Goal: Information Seeking & Learning: Check status

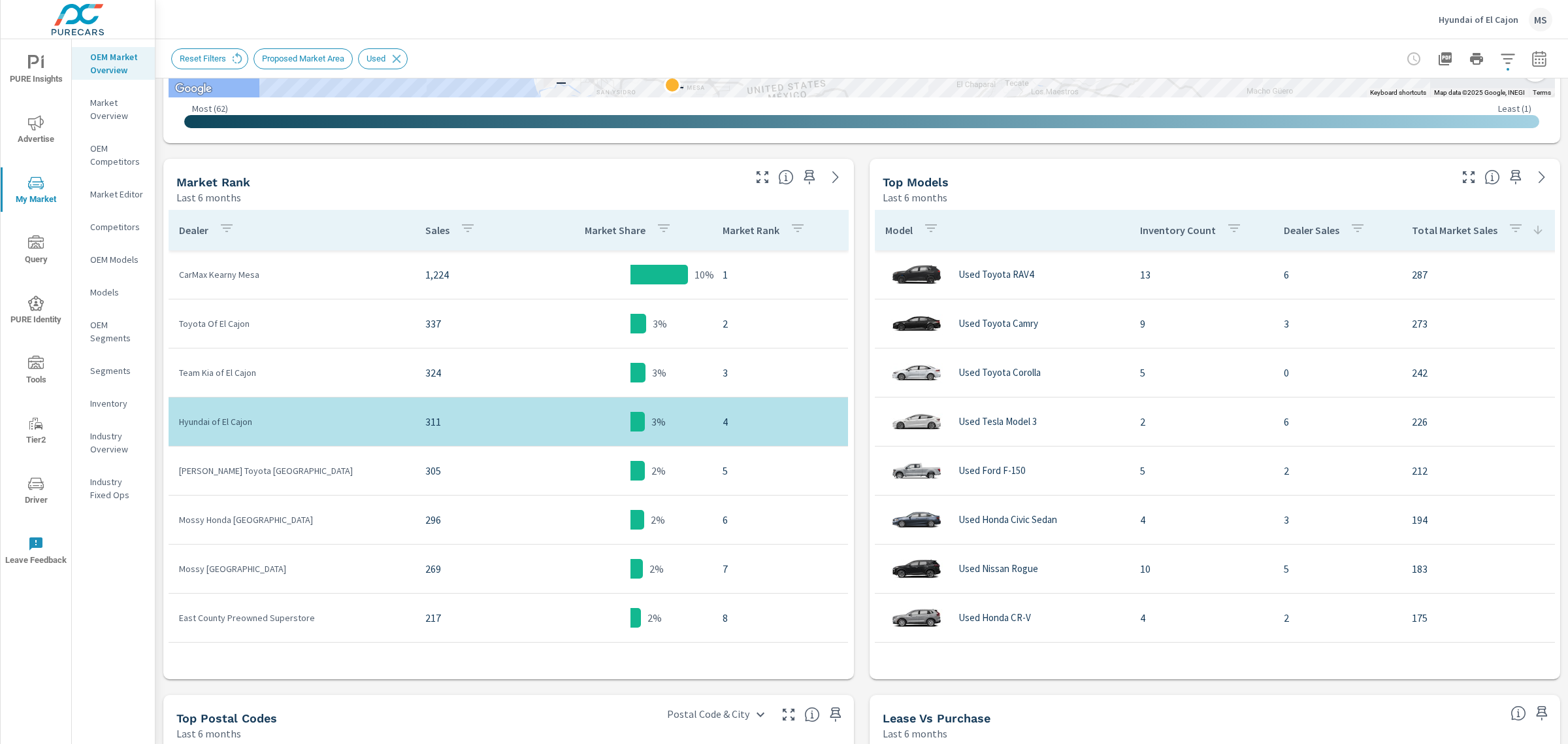
scroll to position [572, 0]
click at [1508, 227] on icon "button" at bounding box center [1515, 227] width 16 height 16
click at [1507, 227] on div at bounding box center [784, 372] width 1568 height 744
drag, startPoint x: 1477, startPoint y: 64, endPoint x: 1487, endPoint y: 66, distance: 10.2
click at [1477, 64] on div at bounding box center [1476, 59] width 151 height 26
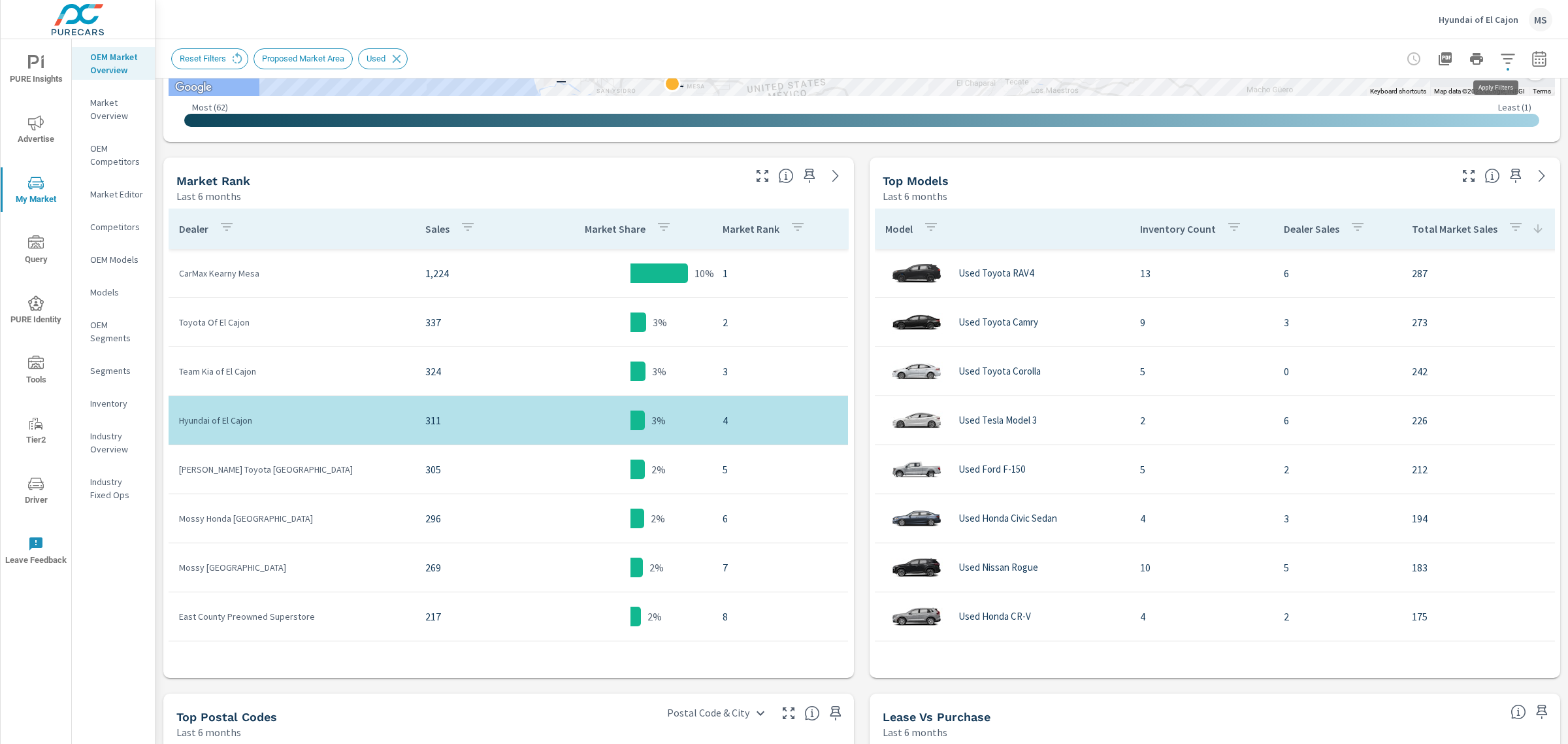
click at [1500, 59] on icon "button" at bounding box center [1508, 59] width 16 height 16
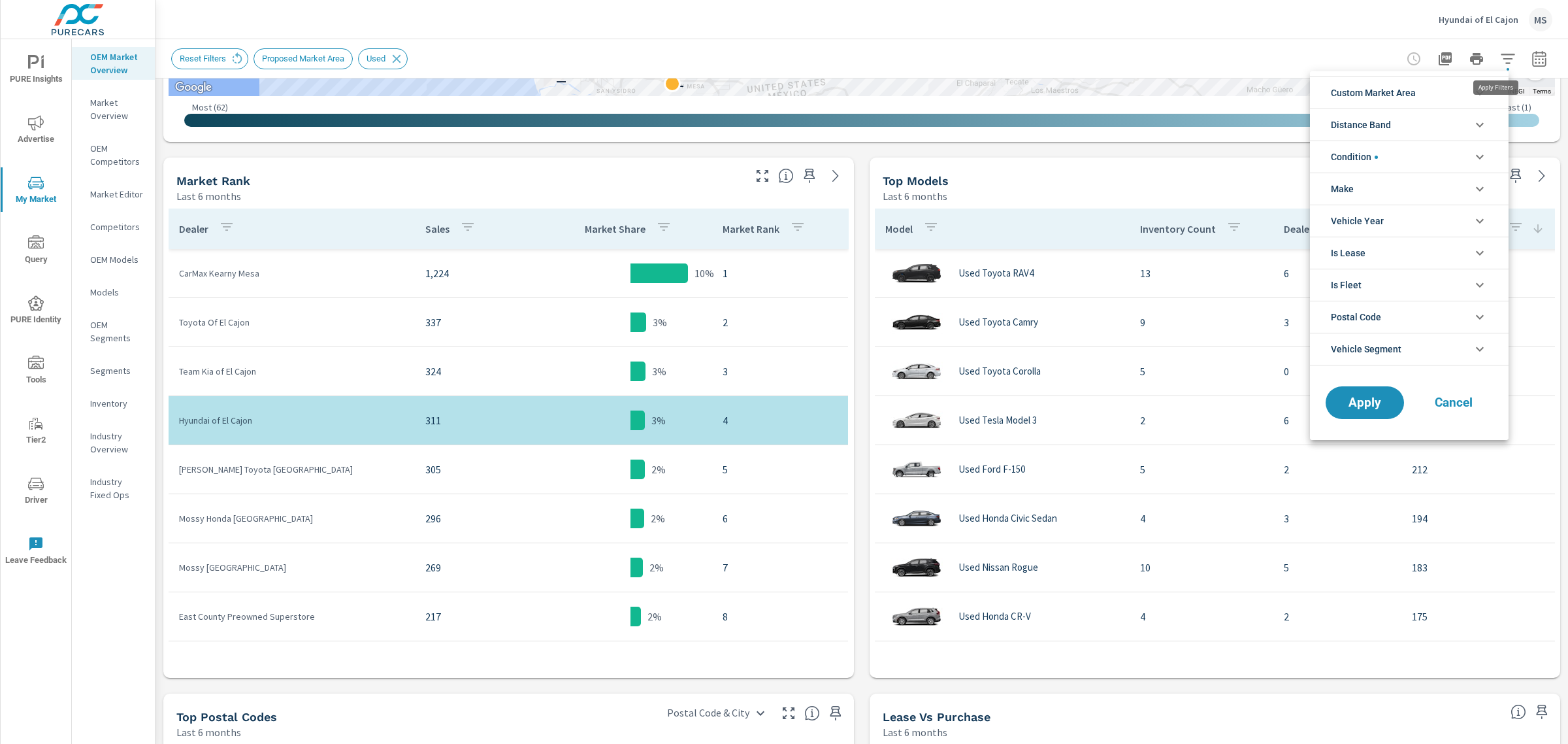
scroll to position [30, 0]
click at [1397, 149] on li "Condition" at bounding box center [1409, 156] width 198 height 32
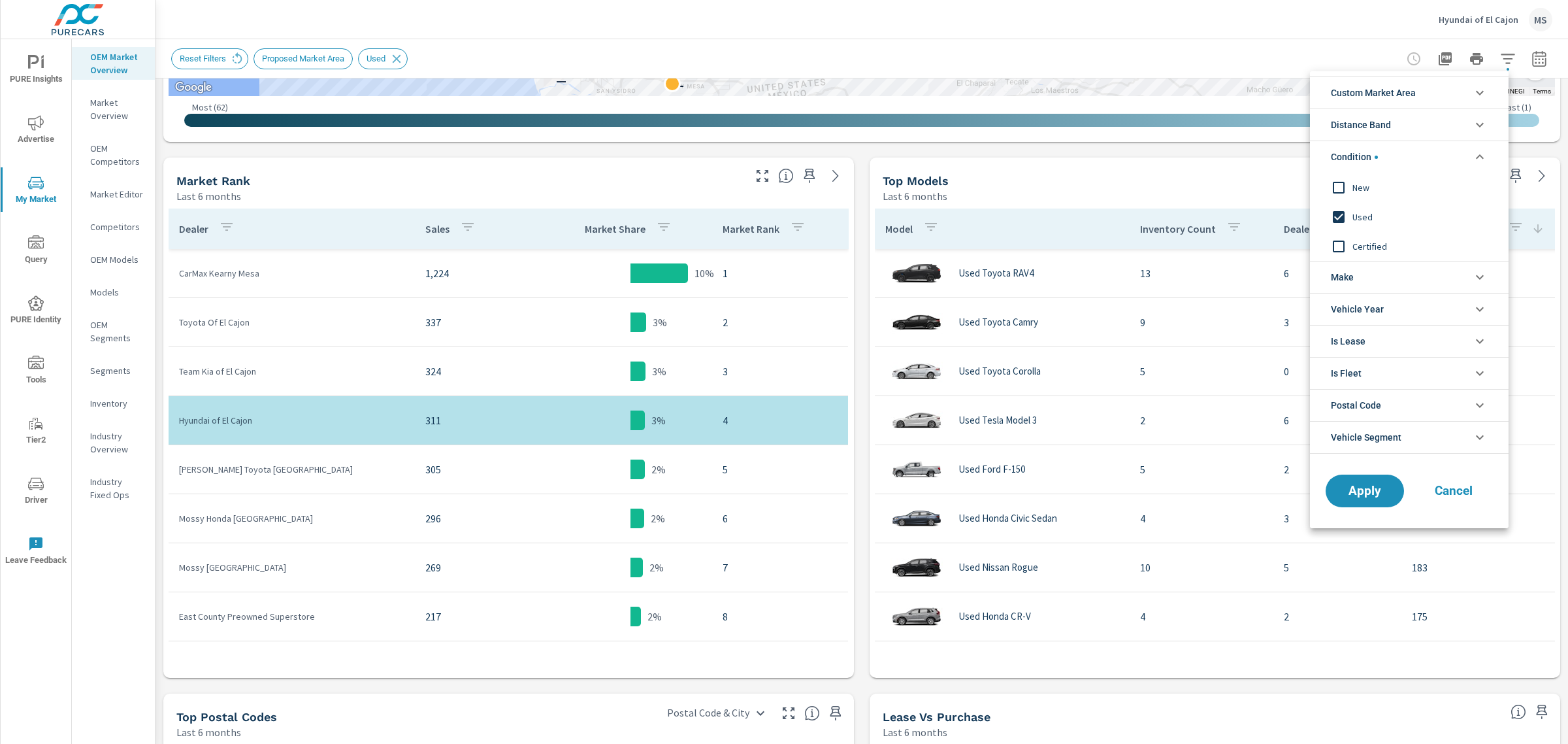
scroll to position [0, 0]
click at [1363, 187] on span "New" at bounding box center [1424, 187] width 143 height 16
click at [1357, 218] on span "Used" at bounding box center [1424, 217] width 143 height 16
click at [1356, 494] on span "Apply" at bounding box center [1366, 492] width 54 height 12
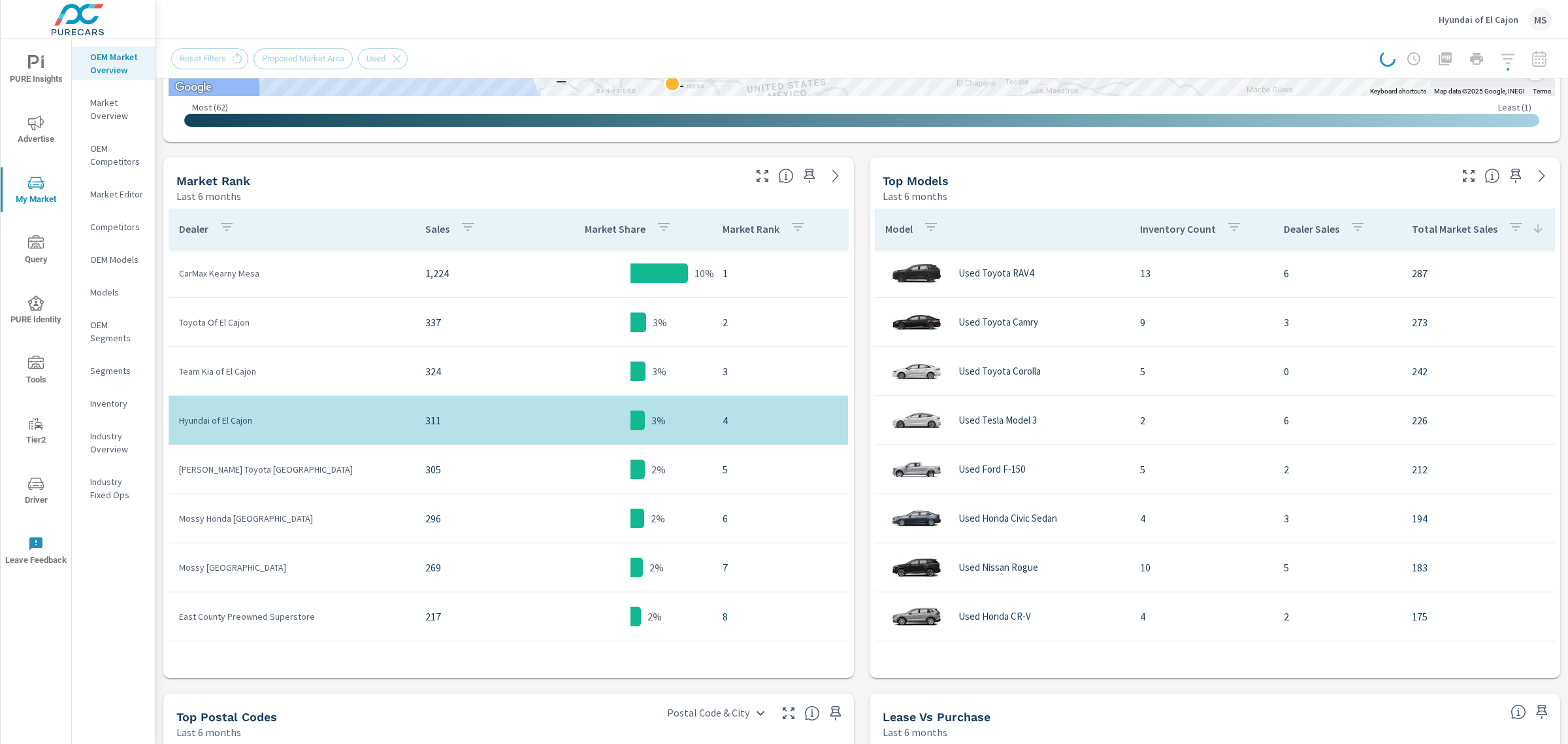
scroll to position [409, 0]
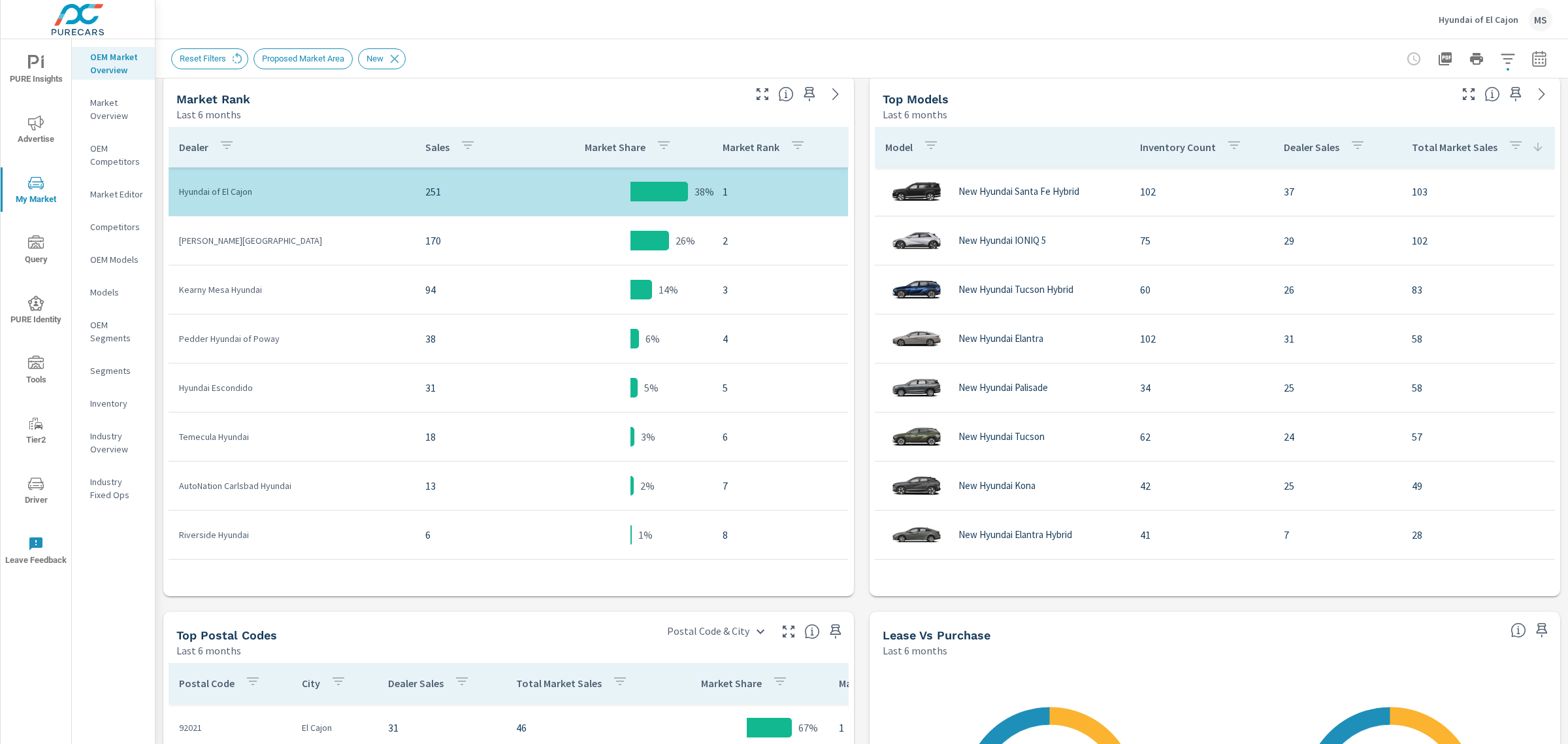
scroll to position [490, 0]
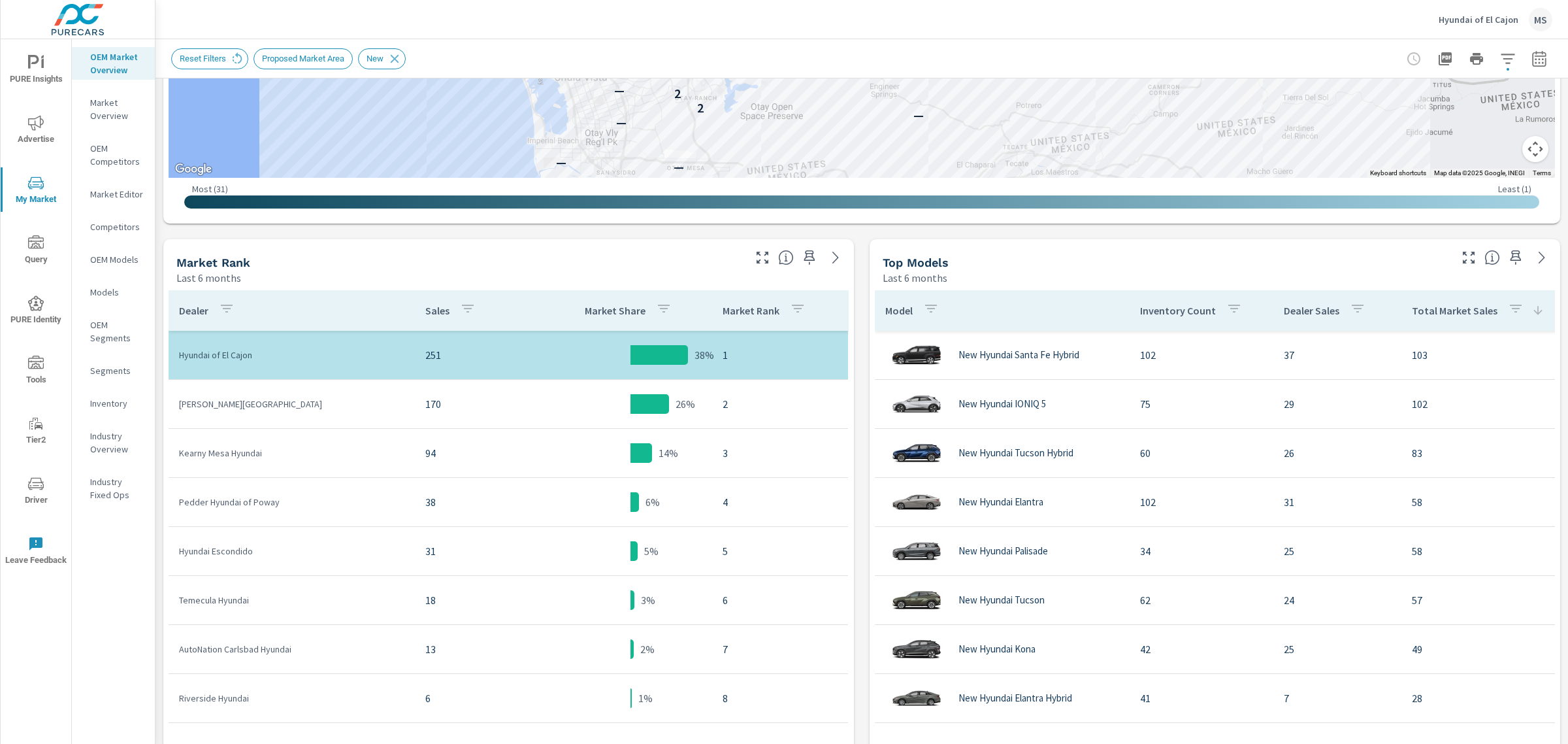
click at [1535, 63] on icon "button" at bounding box center [1539, 61] width 8 height 6
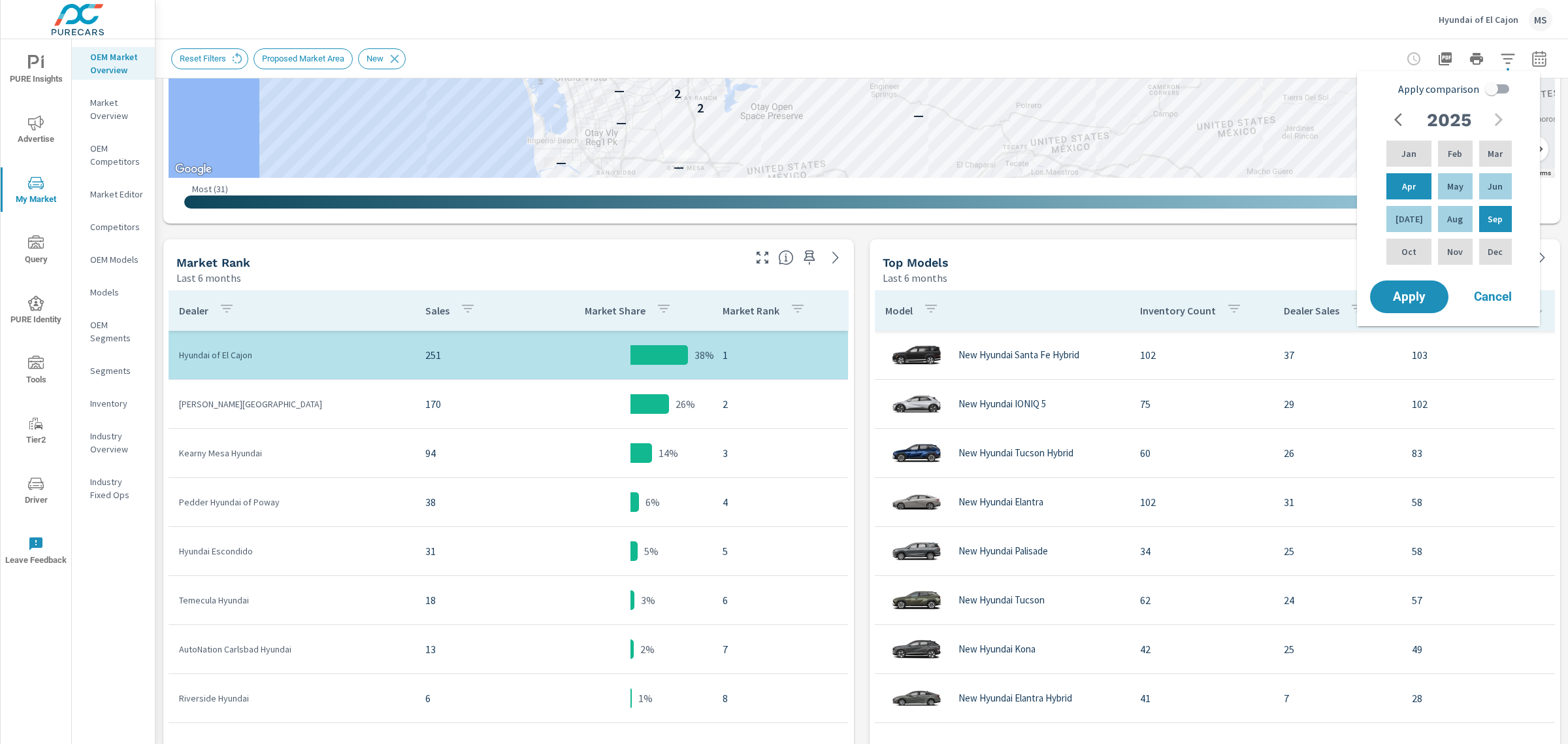
click at [31, 125] on icon "nav menu" at bounding box center [36, 122] width 16 height 16
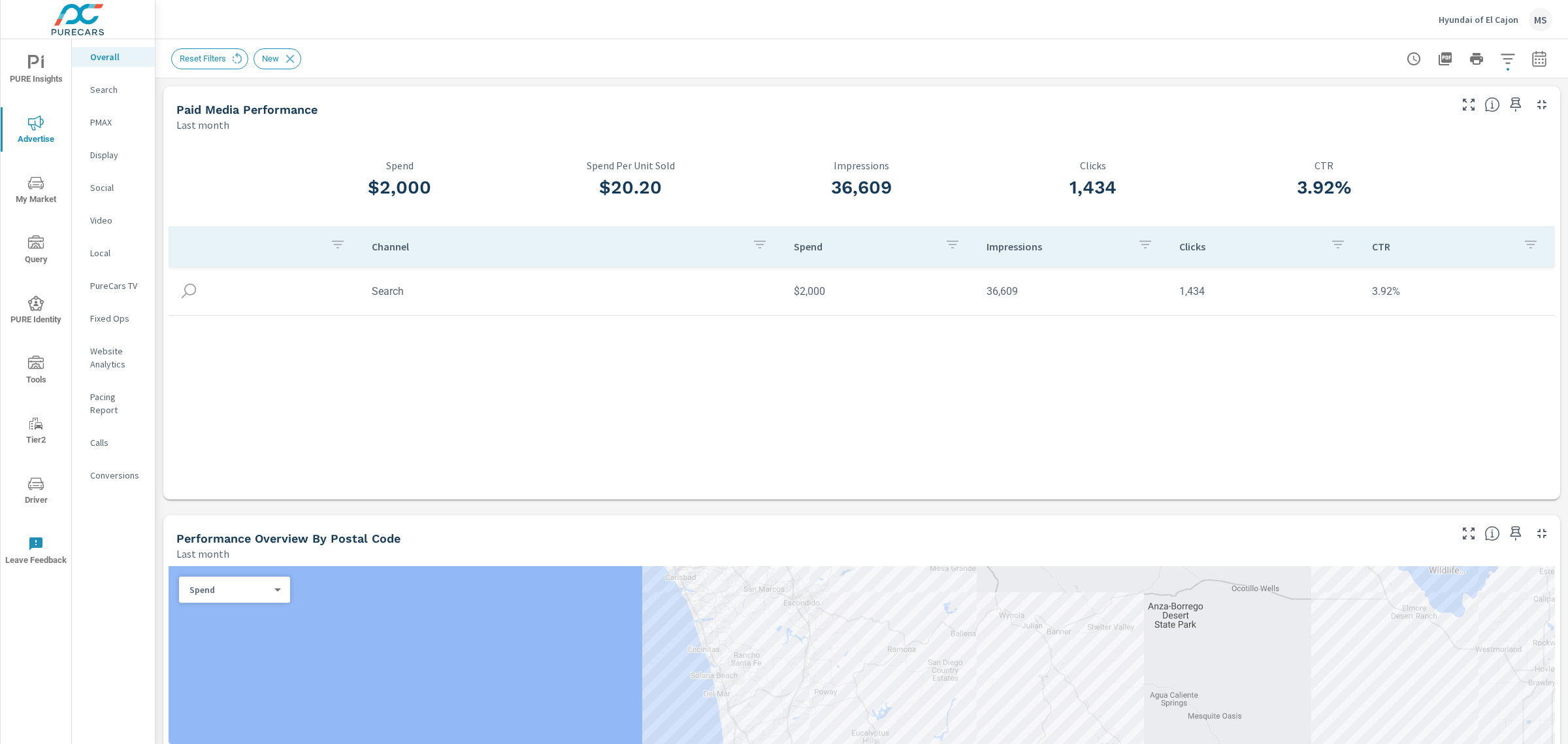
click at [102, 91] on p "Search" at bounding box center [117, 89] width 54 height 13
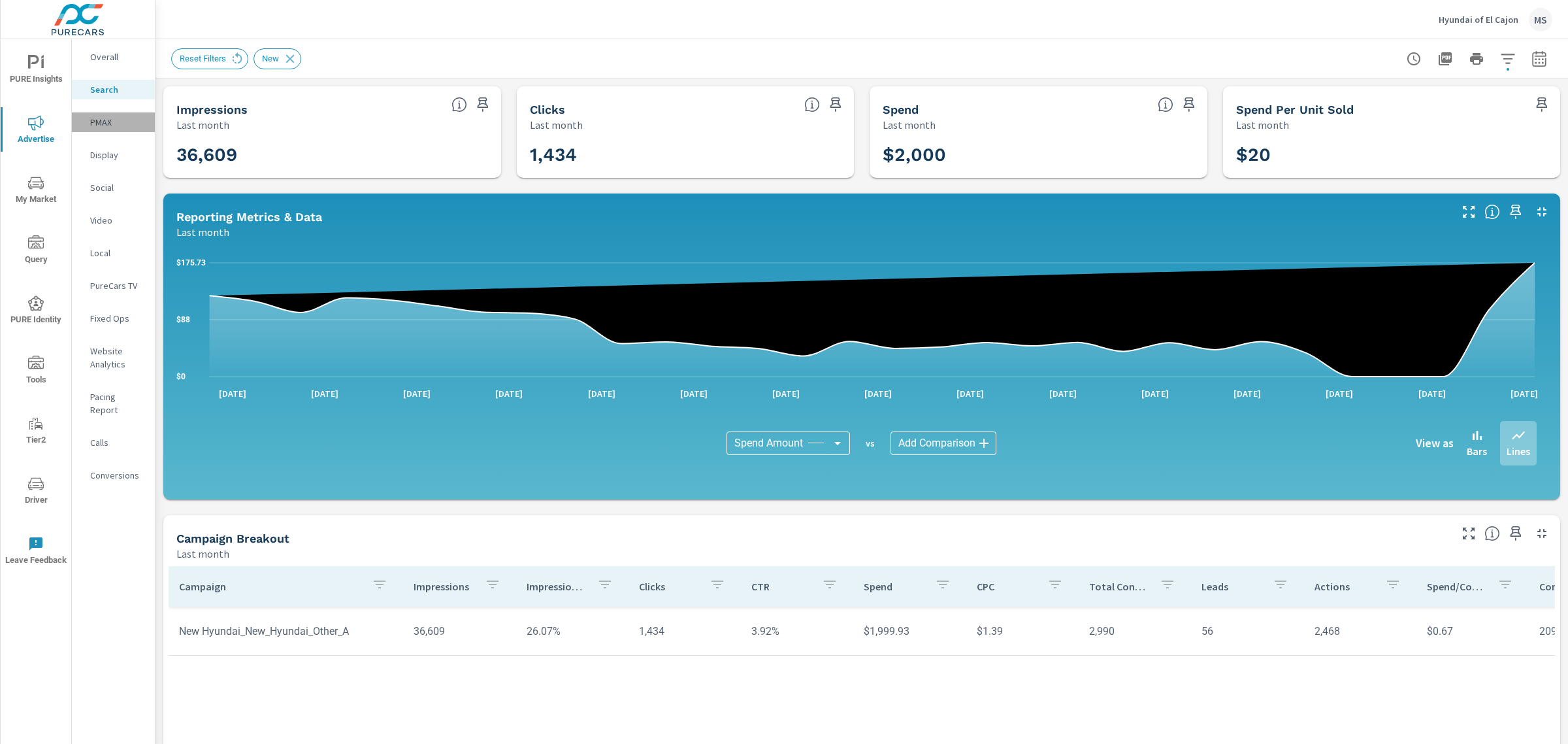
click at [106, 121] on p "PMAX" at bounding box center [117, 122] width 54 height 13
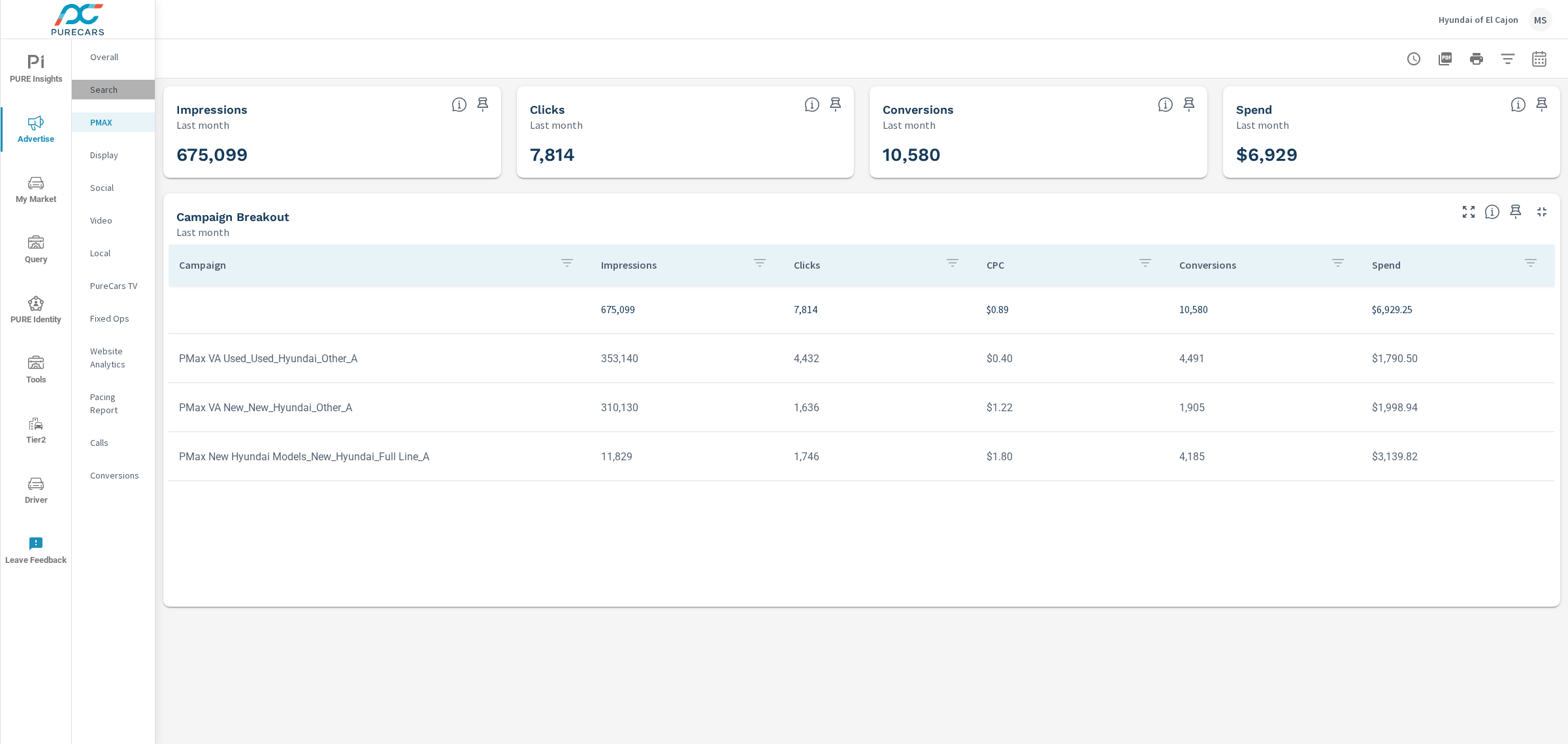
click at [99, 92] on p "Search" at bounding box center [117, 89] width 54 height 13
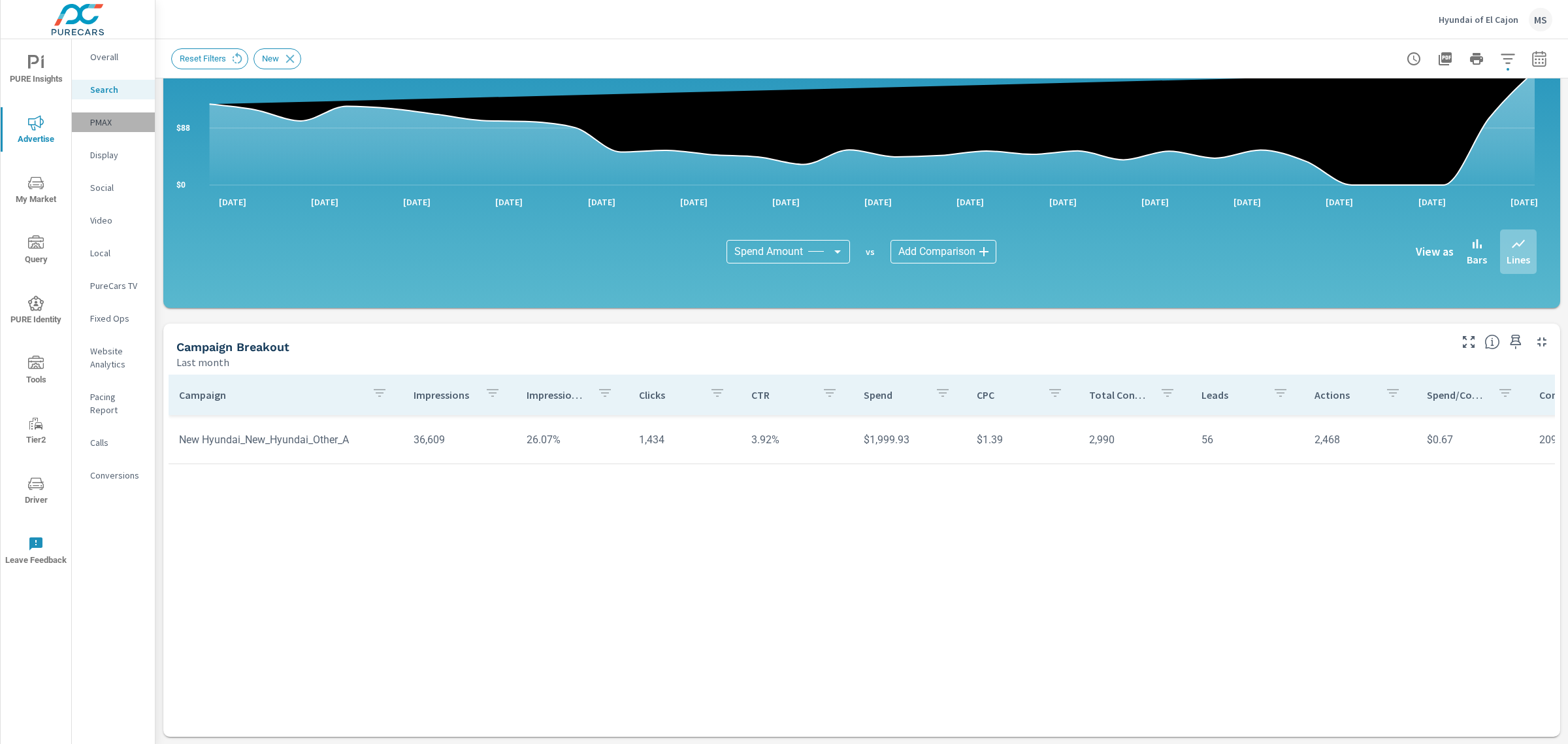
click at [108, 122] on p "PMAX" at bounding box center [117, 122] width 54 height 13
